Goal: Check status: Check status

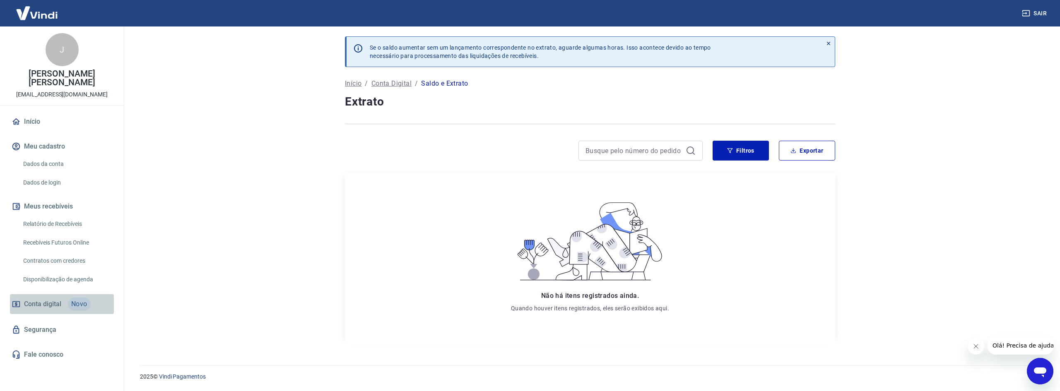
click at [35, 308] on span "Conta digital" at bounding box center [42, 305] width 37 height 12
